Goal: Communication & Community: Answer question/provide support

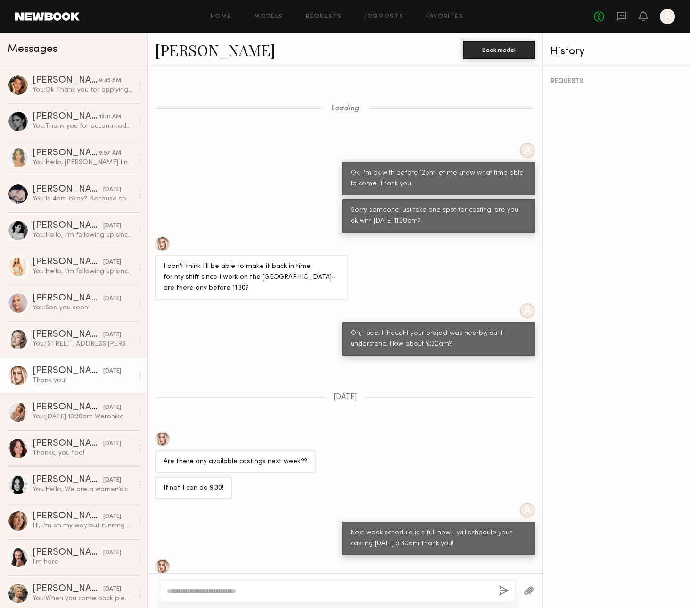
scroll to position [130, 0]
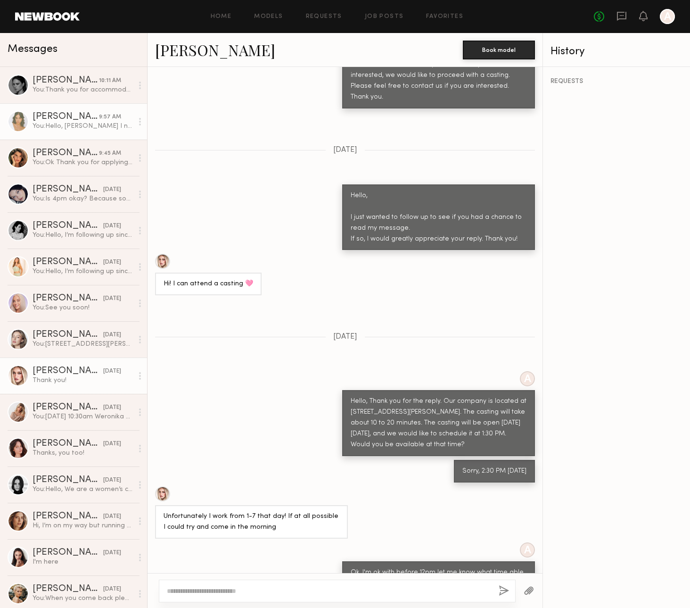
scroll to position [651, 0]
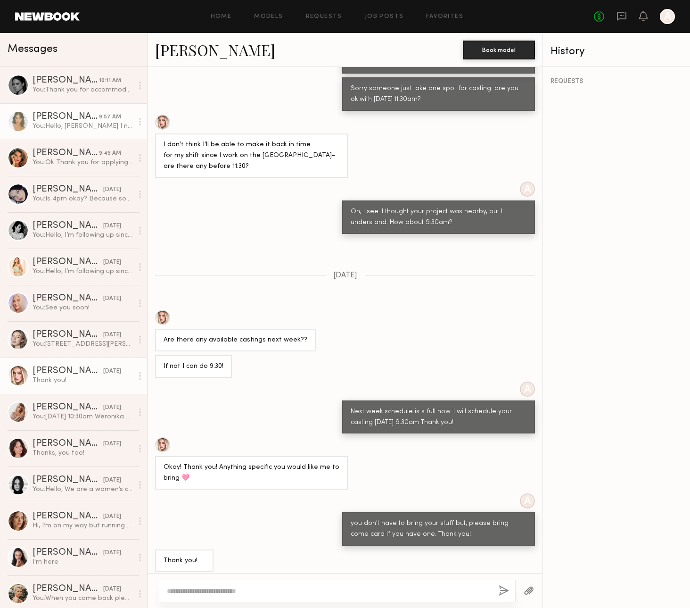
click at [75, 119] on div "[PERSON_NAME]" at bounding box center [66, 116] width 66 height 9
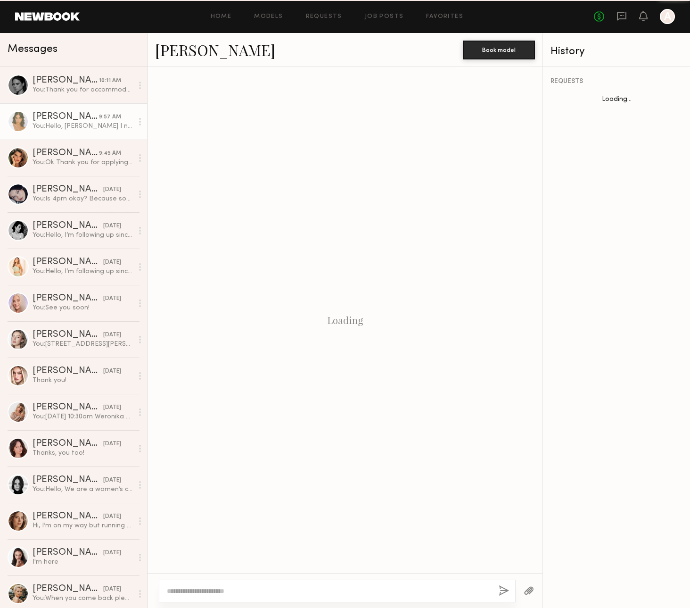
scroll to position [293, 0]
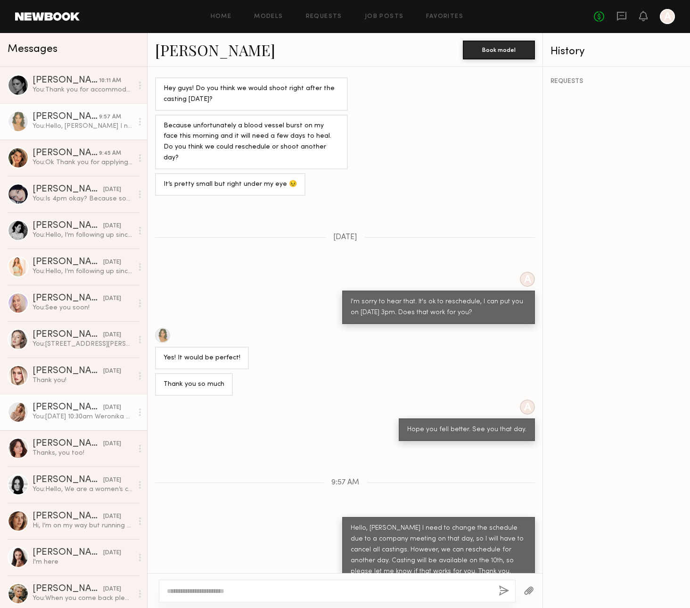
click at [60, 418] on div "You: [DATE] 10:30am Weronika casting I marked scheduling for you." at bounding box center [83, 416] width 100 height 9
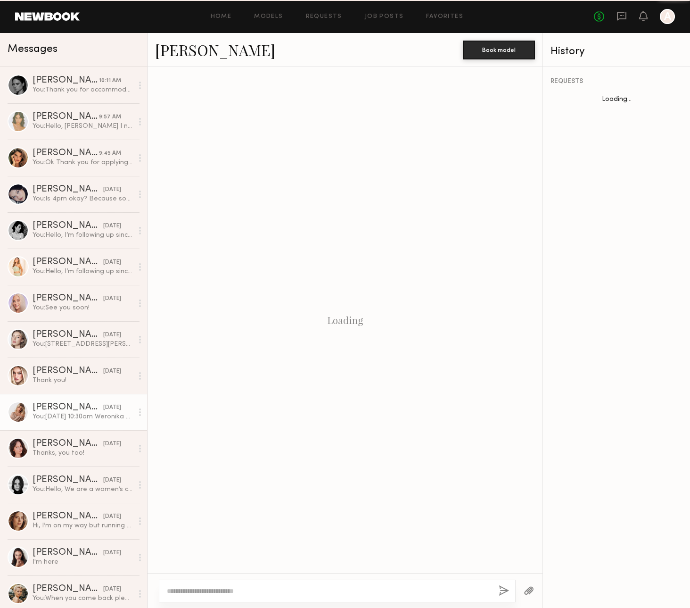
scroll to position [487, 0]
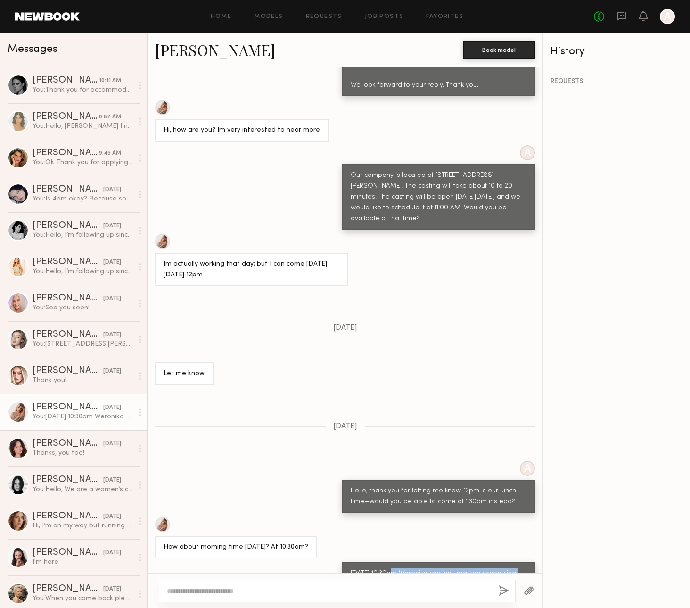
drag, startPoint x: 388, startPoint y: 546, endPoint x: 495, endPoint y: 556, distance: 107.5
click at [495, 568] on div "[DATE] 10:30am Weronika casting I marked scheduling for you." at bounding box center [439, 579] width 176 height 22
click at [493, 568] on div "[DATE] 10:30am Weronika casting I marked scheduling for you." at bounding box center [439, 579] width 176 height 22
drag, startPoint x: 352, startPoint y: 541, endPoint x: 452, endPoint y: 549, distance: 100.3
click at [450, 568] on div "[DATE] 10:30am Weronika casting I marked scheduling for you." at bounding box center [439, 579] width 176 height 22
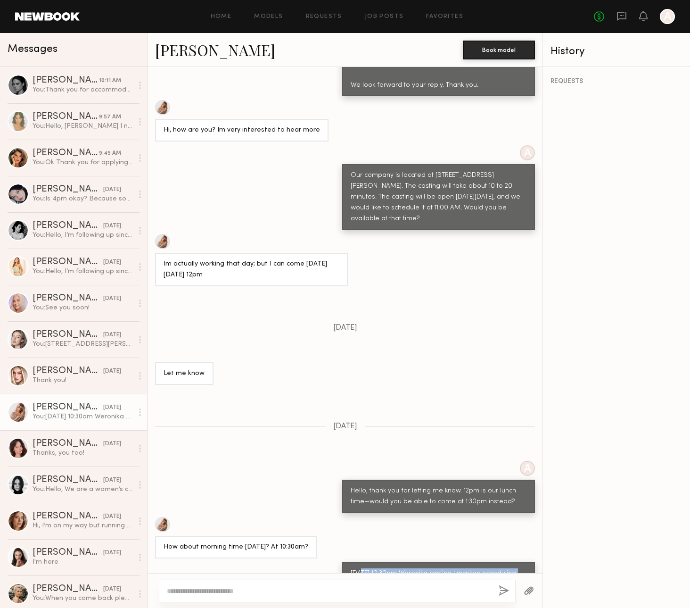
click at [466, 568] on div "[DATE] 10:30am Weronika casting I marked scheduling for you." at bounding box center [439, 579] width 176 height 22
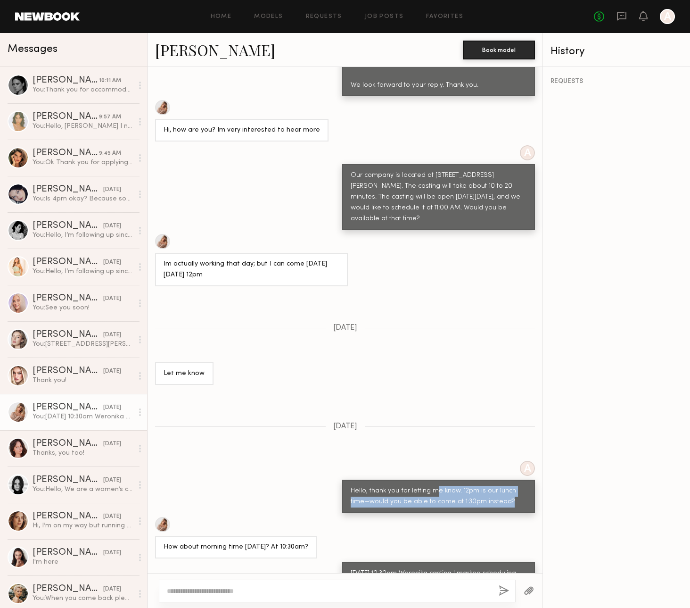
drag, startPoint x: 426, startPoint y: 465, endPoint x: 521, endPoint y: 479, distance: 95.7
click at [521, 480] on div "Hello, thank you for letting me know. 12pm is our lunch time—would you be able …" at bounding box center [438, 496] width 193 height 33
click at [480, 486] on div "Hello, thank you for letting me know. 12pm is our lunch time—would you be able …" at bounding box center [439, 497] width 176 height 22
drag, startPoint x: 166, startPoint y: 244, endPoint x: 229, endPoint y: 254, distance: 64.0
click at [229, 254] on div "Keep direct messages professional and related only to paid job opportunities. M…" at bounding box center [345, 320] width 395 height 506
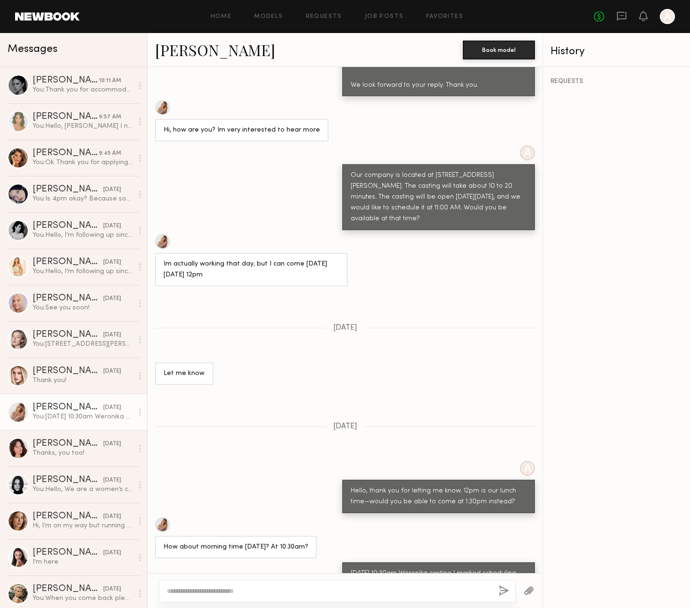
click at [242, 259] on div "Im actually working that day; but I can come [DATE][DATE] 12pm" at bounding box center [252, 270] width 176 height 22
drag, startPoint x: 176, startPoint y: 245, endPoint x: 209, endPoint y: 244, distance: 33.0
click at [208, 259] on div "Im actually working that day; but I can come [DATE][DATE] 12pm" at bounding box center [252, 270] width 176 height 22
click at [209, 259] on div "Im actually working that day; but I can come [DATE][DATE] 12pm" at bounding box center [252, 270] width 176 height 22
drag, startPoint x: 165, startPoint y: 342, endPoint x: 194, endPoint y: 341, distance: 28.8
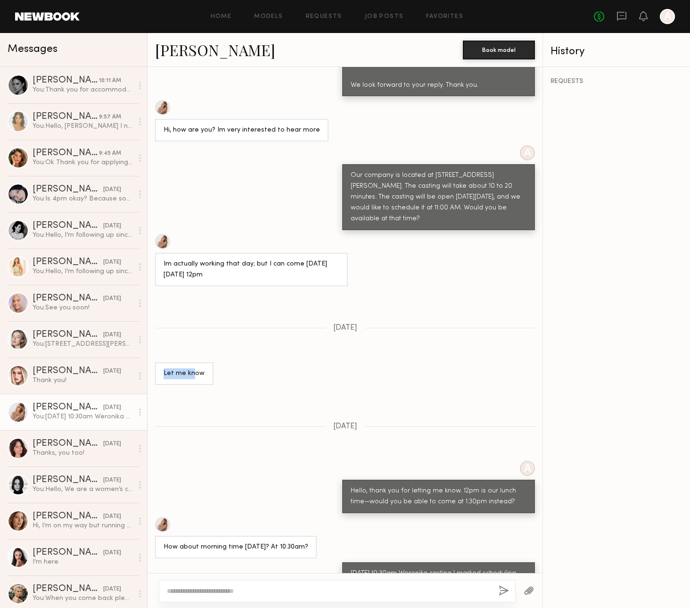
click at [194, 368] on div "Let me know" at bounding box center [184, 373] width 41 height 11
drag, startPoint x: 391, startPoint y: 456, endPoint x: 485, endPoint y: 475, distance: 95.8
click at [485, 486] on div "Hello, thank you for letting me know. 12pm is our lunch time—would you be able …" at bounding box center [439, 497] width 176 height 22
click at [475, 486] on div "Hello, thank you for letting me know. 12pm is our lunch time—would you be able …" at bounding box center [439, 497] width 176 height 22
drag, startPoint x: 388, startPoint y: 463, endPoint x: 475, endPoint y: 474, distance: 88.4
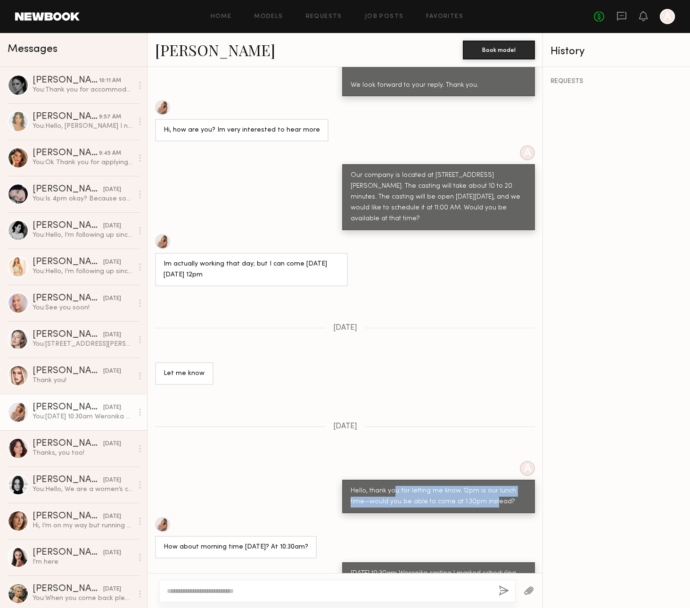
click at [475, 486] on div "Hello, thank you for letting me know. 12pm is our lunch time—would you be able …" at bounding box center [439, 497] width 176 height 22
click at [472, 486] on div "Hello, thank you for letting me know. 12pm is our lunch time—would you be able …" at bounding box center [439, 497] width 176 height 22
drag, startPoint x: 354, startPoint y: 542, endPoint x: 406, endPoint y: 547, distance: 51.7
click at [406, 568] on div "[DATE] 10:30am Weronika casting I marked scheduling for you." at bounding box center [439, 579] width 176 height 22
click at [389, 568] on div "[DATE] 10:30am Weronika casting I marked scheduling for you." at bounding box center [439, 579] width 176 height 22
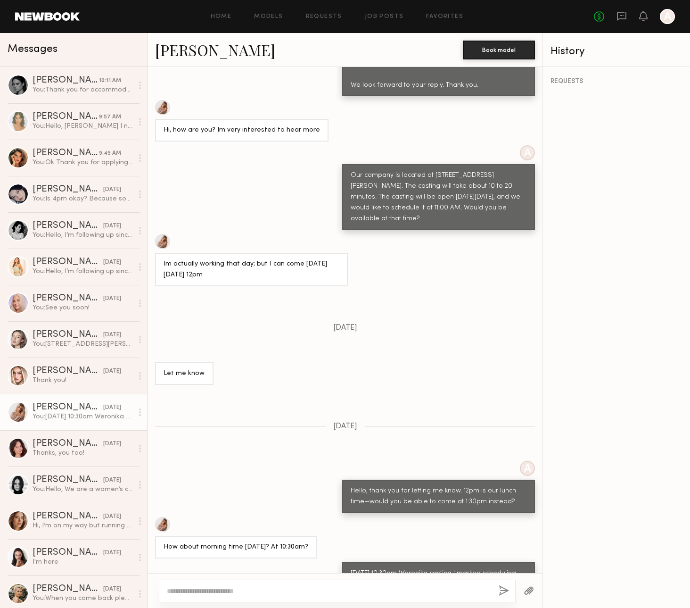
drag, startPoint x: 283, startPoint y: 517, endPoint x: 306, endPoint y: 516, distance: 22.2
click at [306, 542] on div "How about morning time [DATE]? At 10:30am?" at bounding box center [236, 547] width 145 height 11
click at [291, 542] on div "How about morning time [DATE]? At 10:30am?" at bounding box center [236, 547] width 145 height 11
drag, startPoint x: 251, startPoint y: 516, endPoint x: 272, endPoint y: 517, distance: 20.8
click at [269, 542] on div "How about morning time [DATE]? At 10:30am?" at bounding box center [236, 547] width 145 height 11
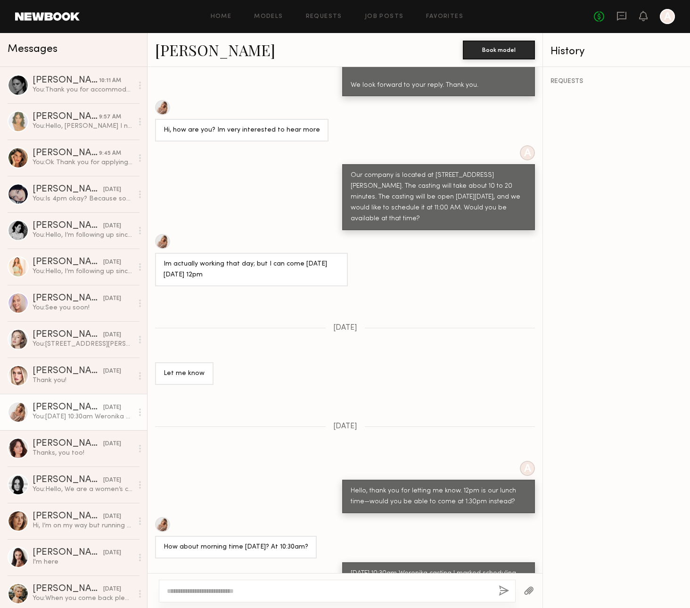
click at [276, 542] on div "How about morning time [DATE]? At 10:30am?" at bounding box center [236, 547] width 145 height 11
drag, startPoint x: 290, startPoint y: 515, endPoint x: 312, endPoint y: 518, distance: 21.8
click at [312, 536] on div "How about morning time [DATE]? At 10:30am?" at bounding box center [236, 547] width 162 height 23
click at [305, 542] on div "How about morning time [DATE]? At 10:30am?" at bounding box center [236, 547] width 145 height 11
drag, startPoint x: 411, startPoint y: 545, endPoint x: 499, endPoint y: 547, distance: 88.2
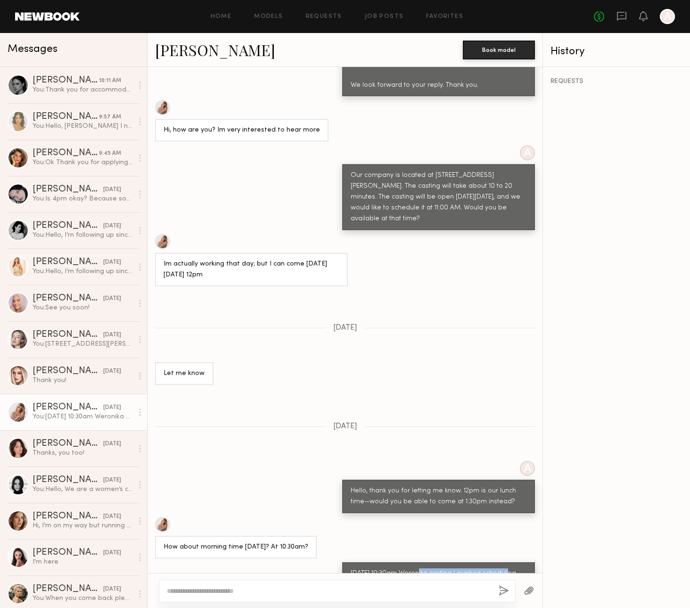
click at [499, 568] on div "[DATE] 10:30am Weronika casting I marked scheduling for you." at bounding box center [439, 579] width 176 height 22
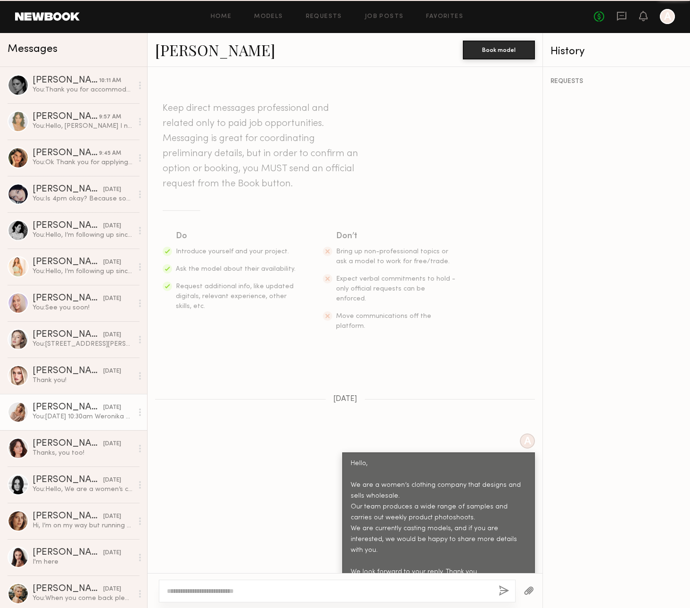
scroll to position [487, 0]
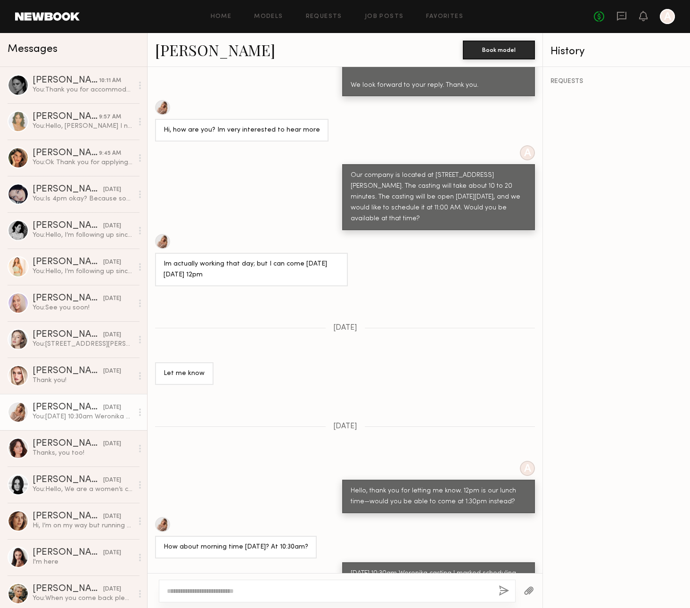
click at [82, 414] on div "You: [DATE] 10:30am Weronika casting I marked scheduling for you." at bounding box center [83, 416] width 100 height 9
click at [408, 593] on textarea at bounding box center [329, 590] width 324 height 9
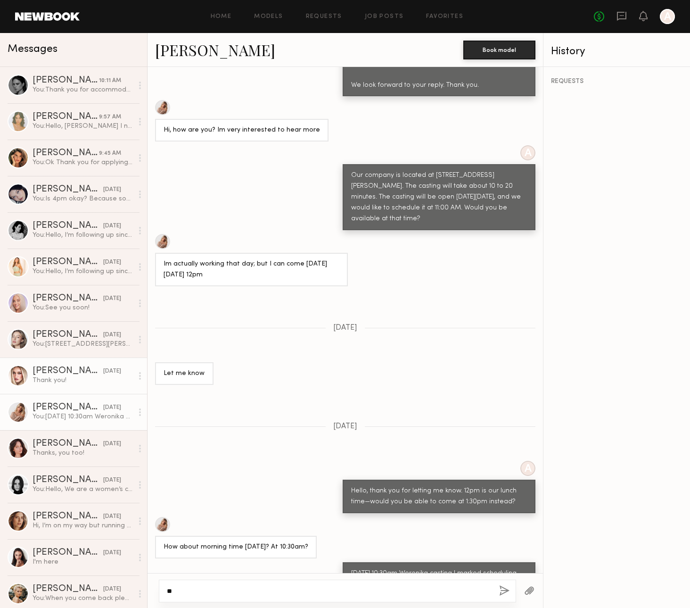
type textarea "*"
type textarea "**********"
click at [504, 592] on button "button" at bounding box center [504, 591] width 10 height 12
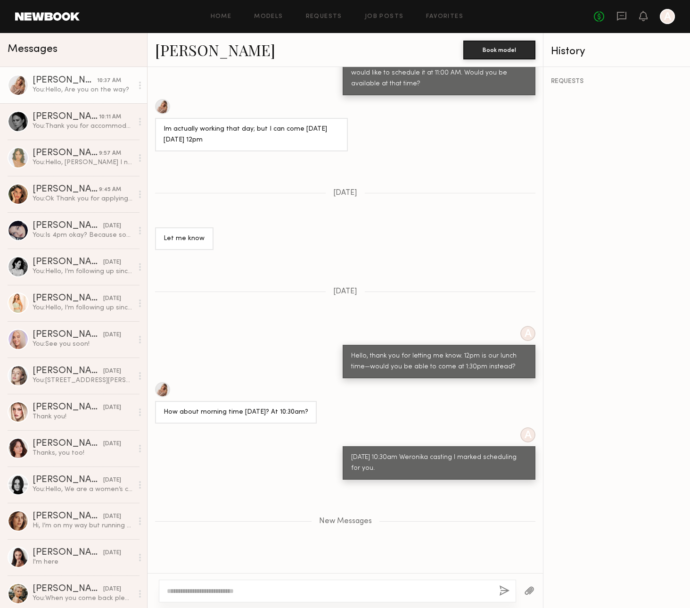
scroll to position [679, 0]
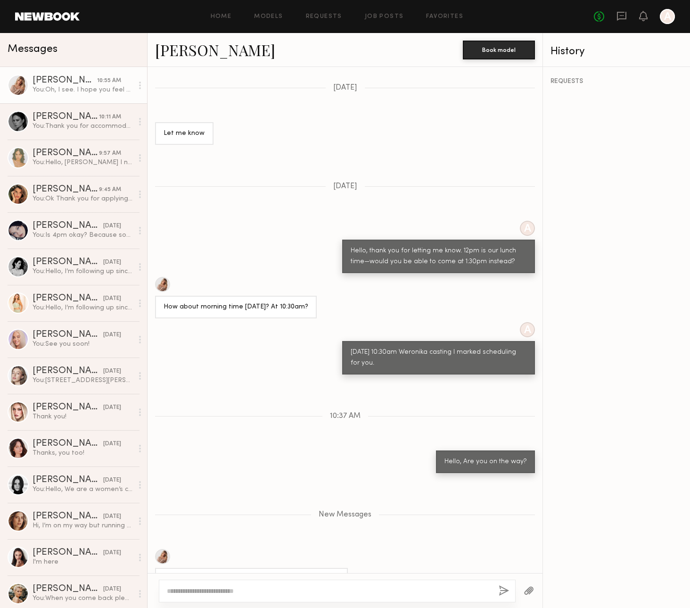
scroll to position [783, 0]
